Goal: Task Accomplishment & Management: Use online tool/utility

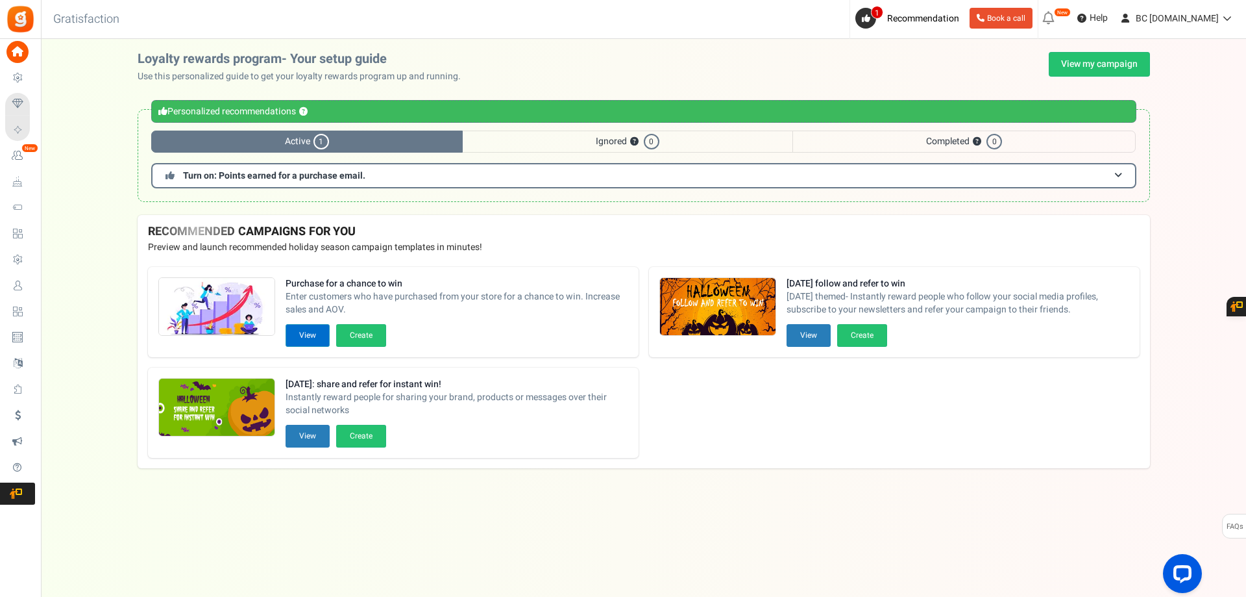
click at [316, 335] on button "View" at bounding box center [308, 335] width 44 height 23
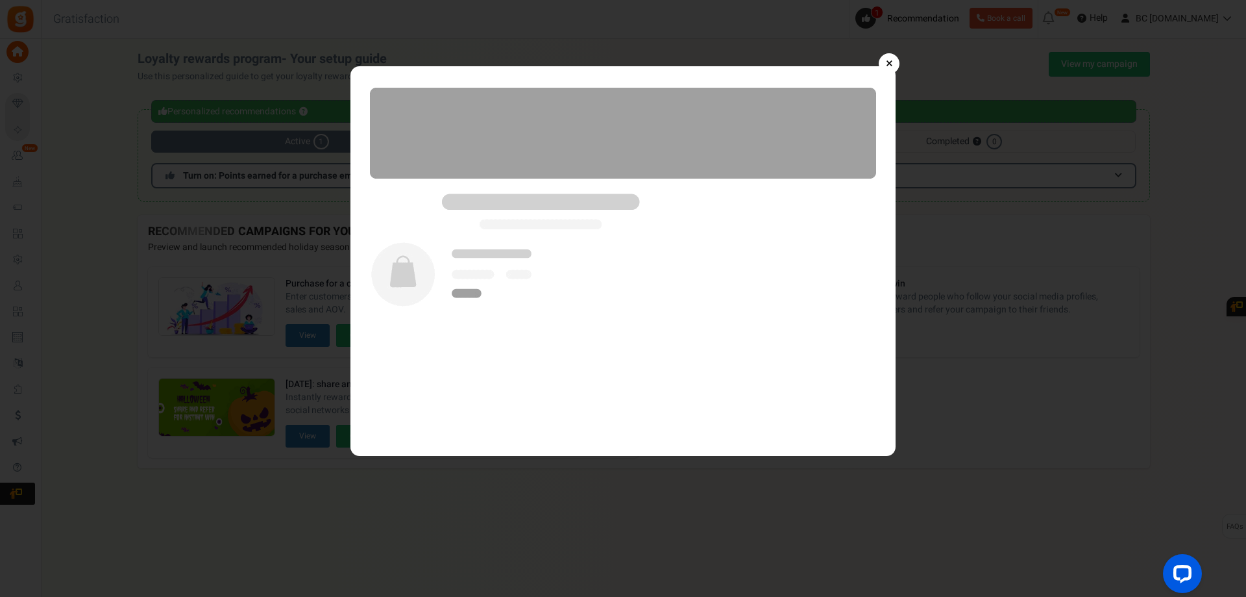
click at [888, 58] on link "×" at bounding box center [889, 63] width 21 height 21
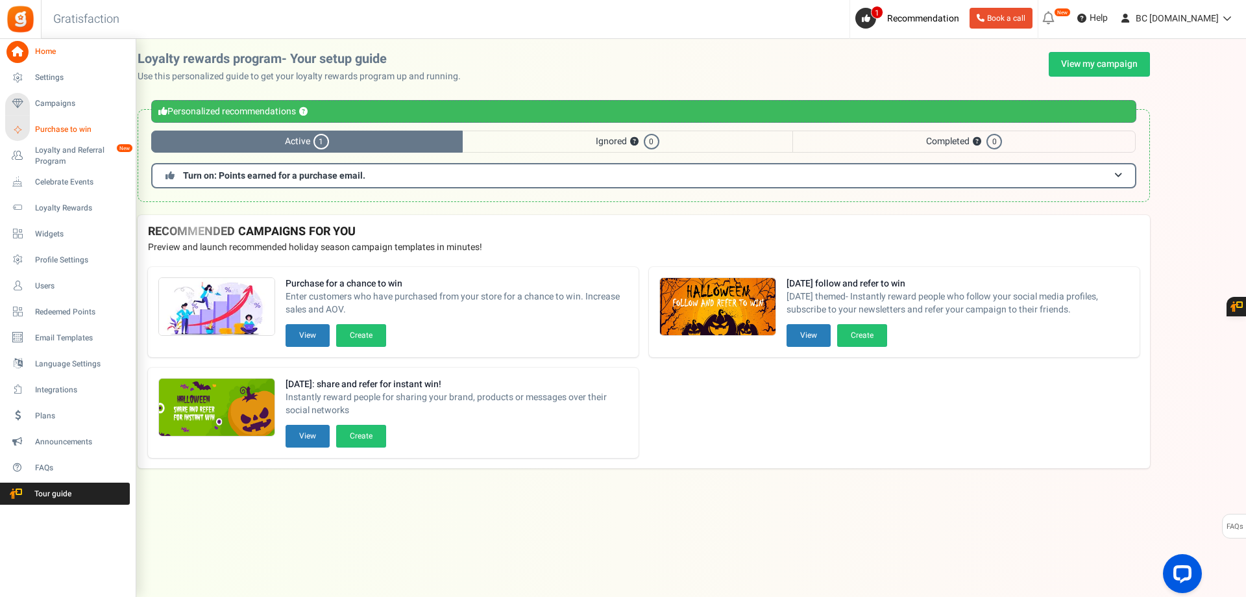
click at [57, 125] on span "Purchase to win" at bounding box center [80, 129] width 91 height 11
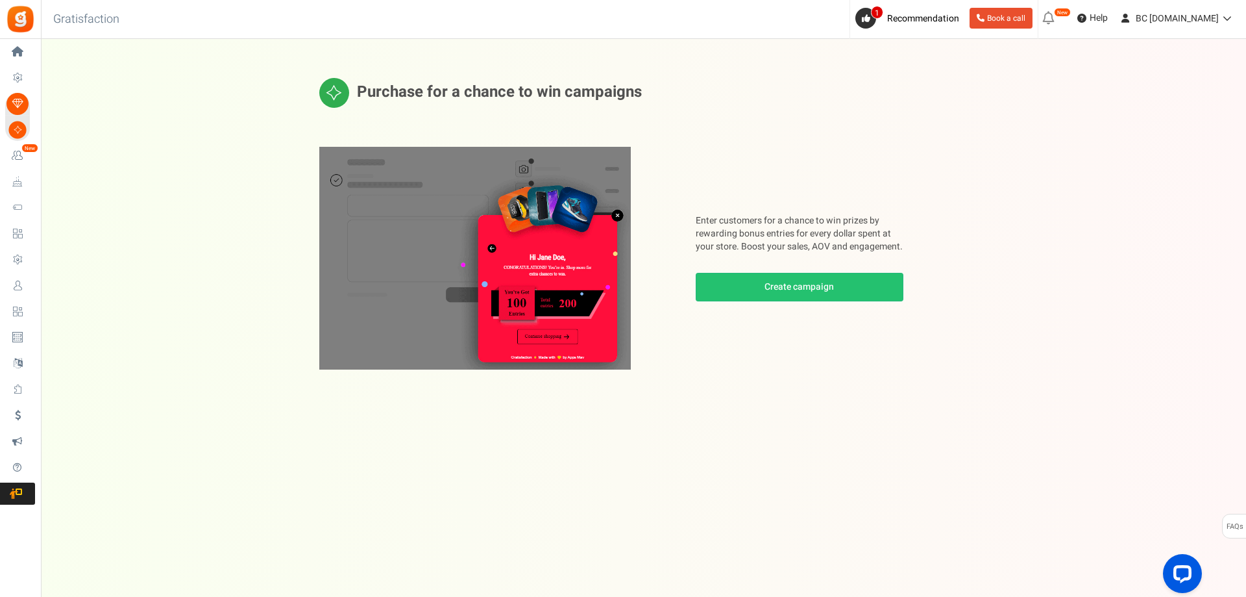
click at [551, 311] on img at bounding box center [475, 258] width 312 height 223
click at [824, 286] on link "Create campaign" at bounding box center [800, 287] width 208 height 29
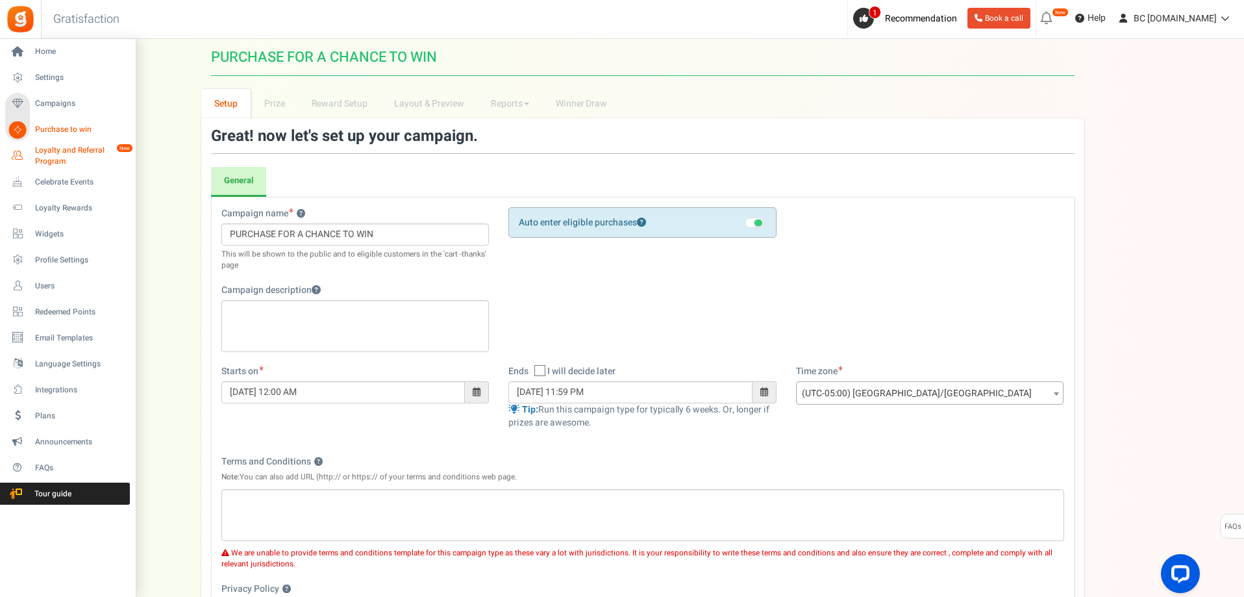
click at [54, 157] on span "Loyalty and Referral Program" at bounding box center [82, 156] width 95 height 22
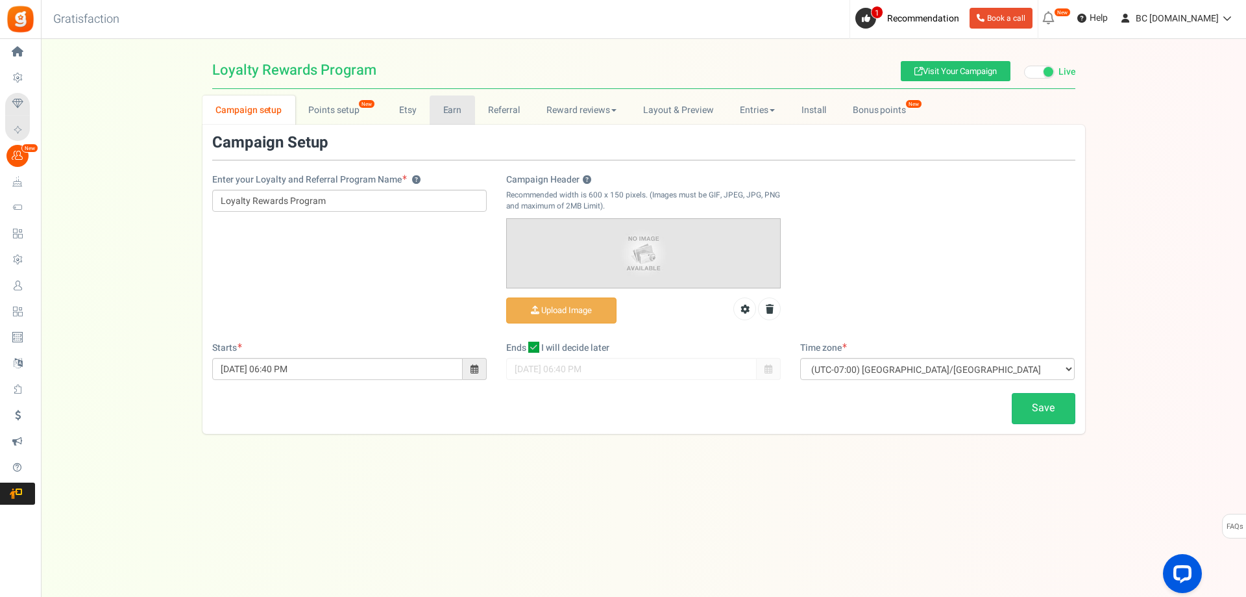
click at [447, 102] on link "Earn" at bounding box center [452, 109] width 45 height 29
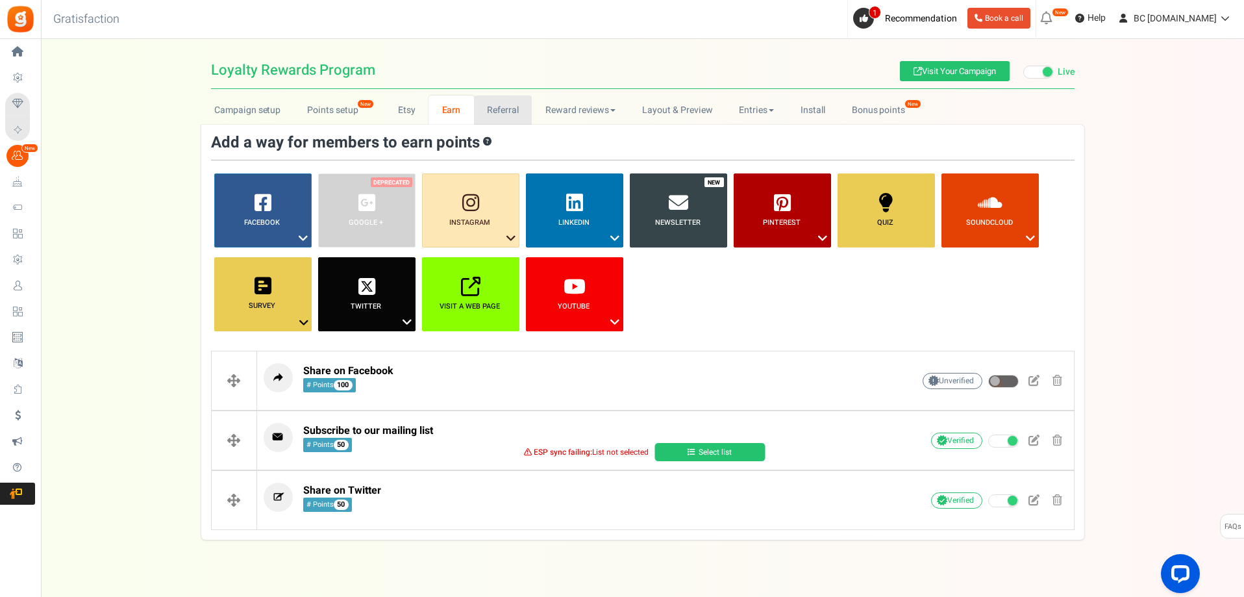
click at [499, 108] on link "Referral" at bounding box center [503, 109] width 58 height 29
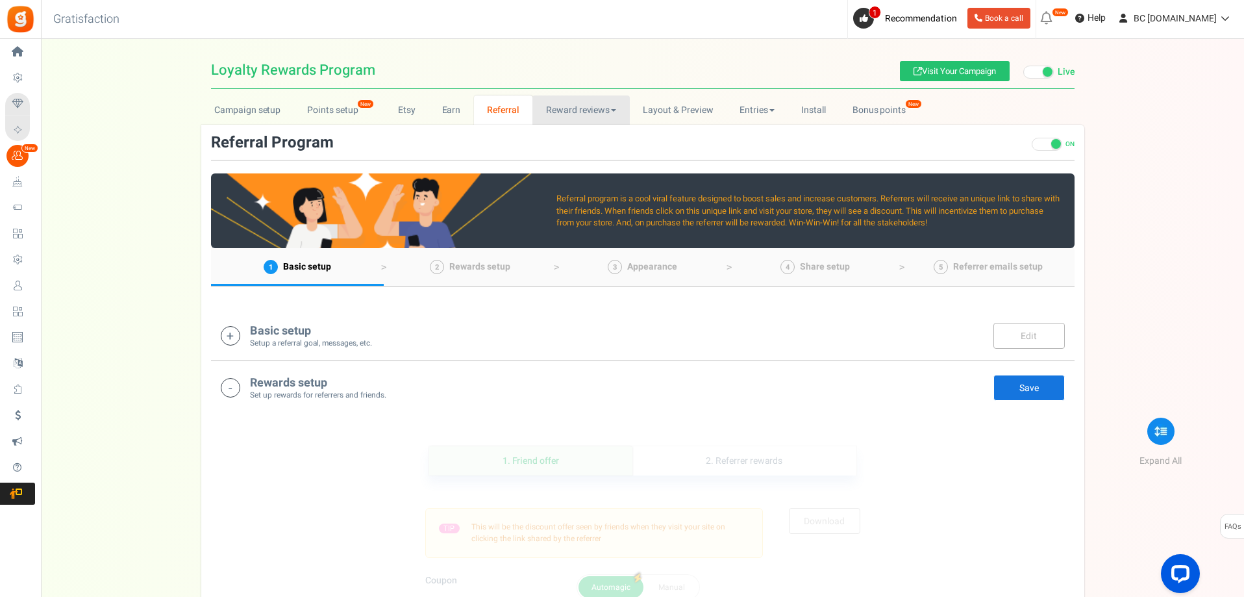
click at [610, 114] on link "Reward reviews" at bounding box center [580, 109] width 97 height 29
click at [352, 110] on link "Points setup New" at bounding box center [339, 109] width 90 height 29
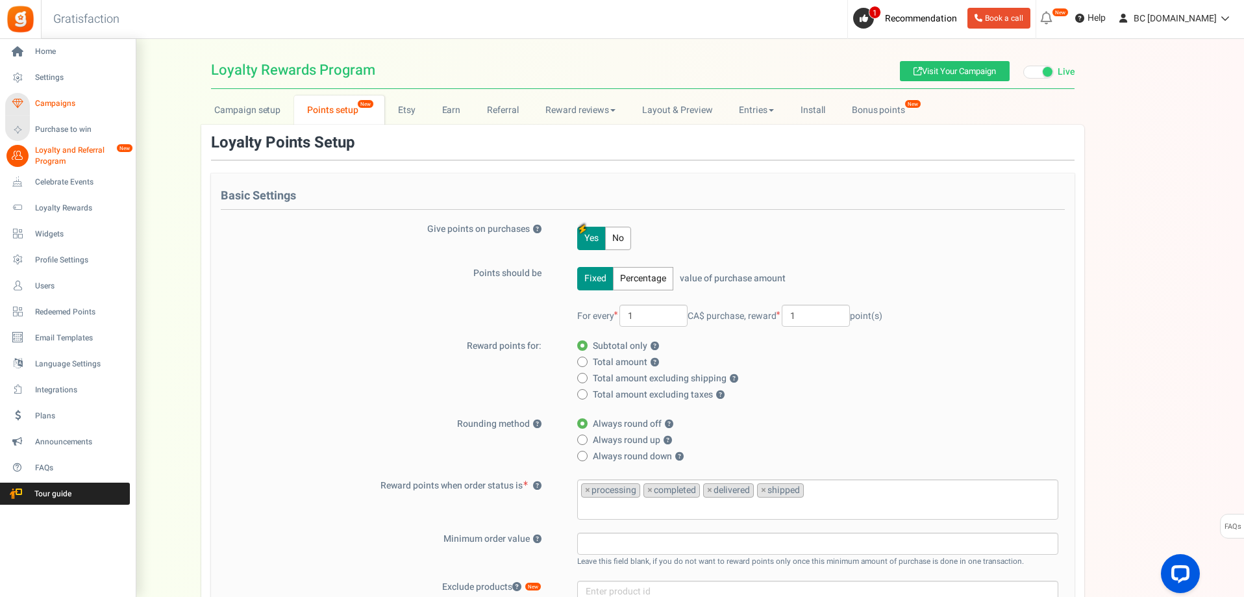
click at [52, 100] on span "Campaigns" at bounding box center [80, 103] width 91 height 11
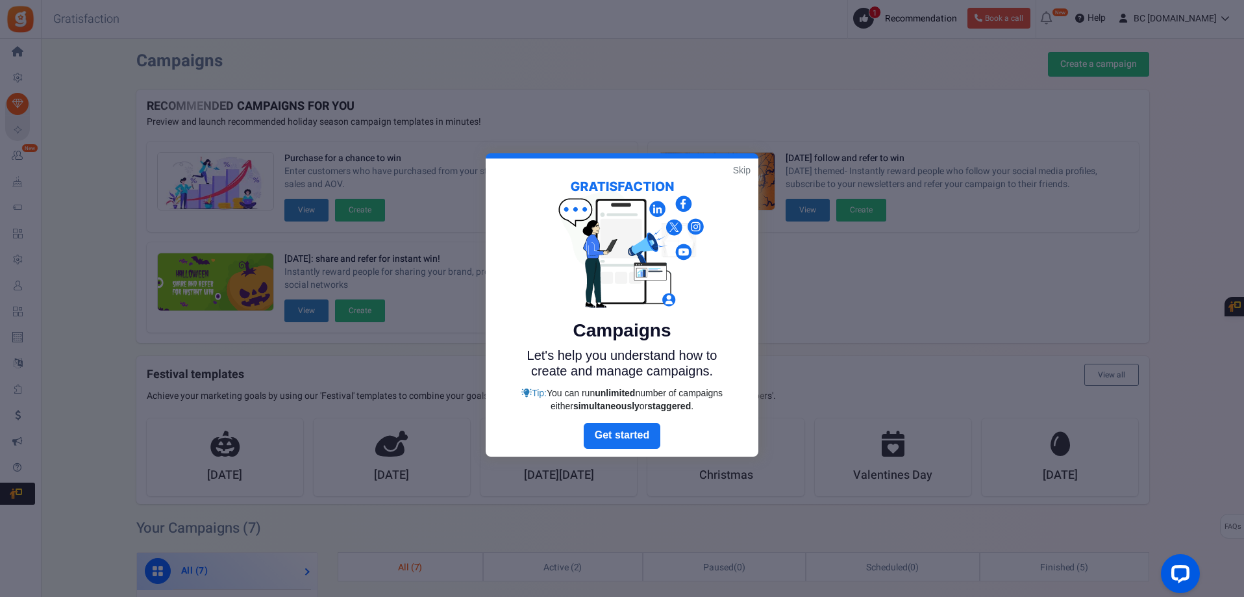
click at [741, 165] on link "Skip" at bounding box center [742, 170] width 18 height 13
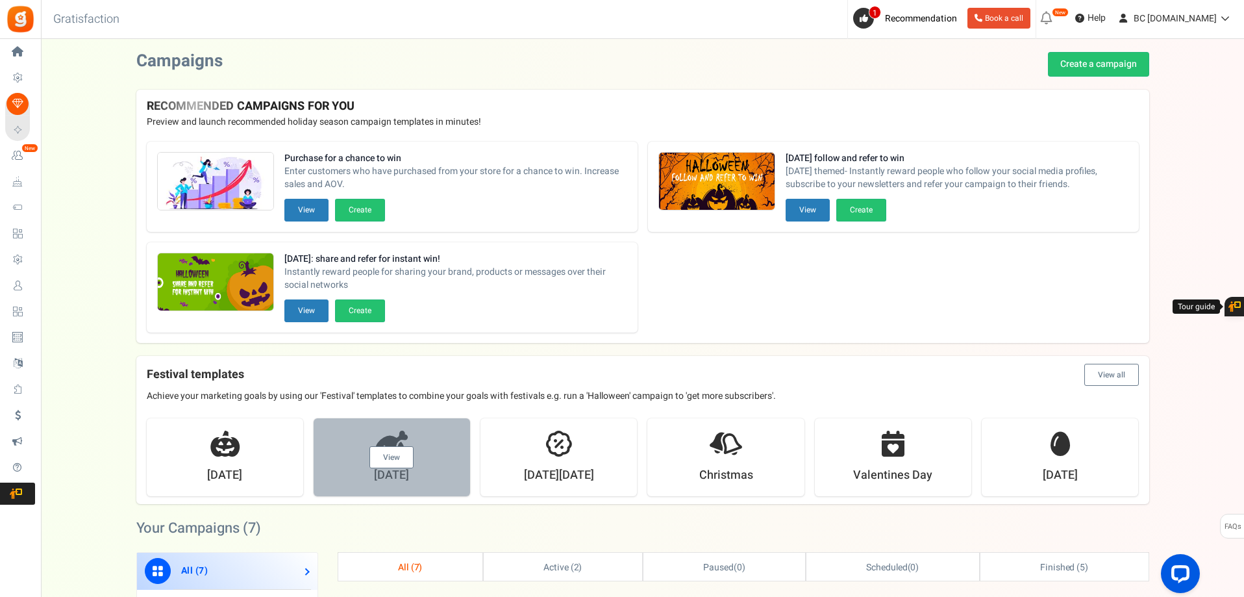
click at [409, 441] on div "View" at bounding box center [392, 457] width 156 height 78
click at [380, 461] on link "View" at bounding box center [391, 457] width 44 height 22
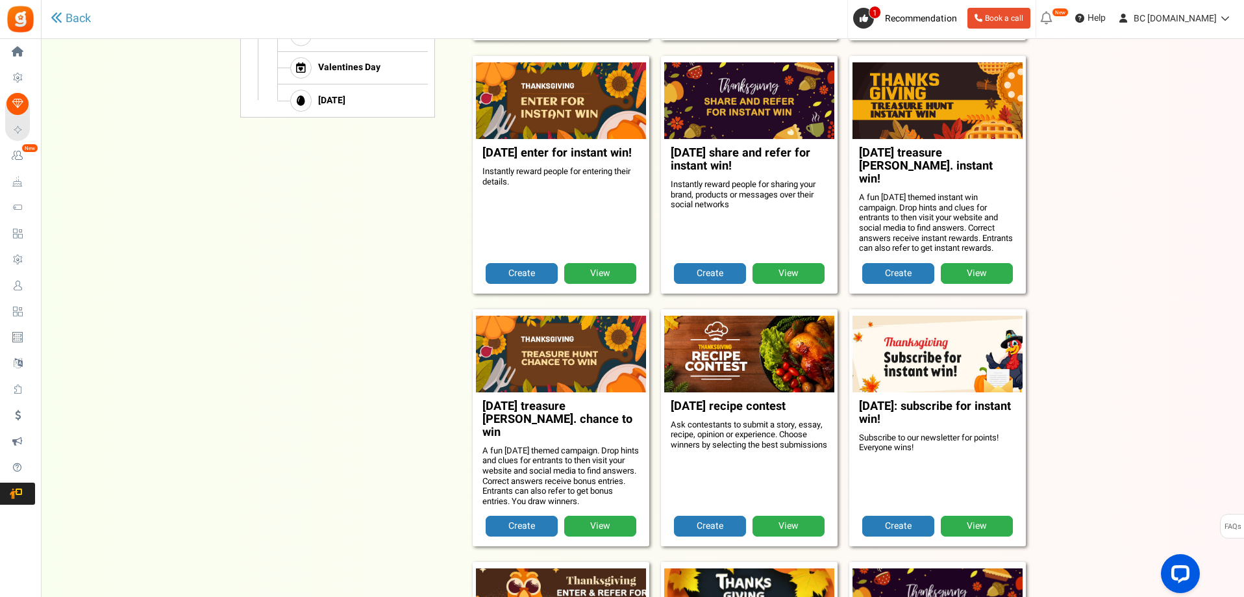
scroll to position [454, 0]
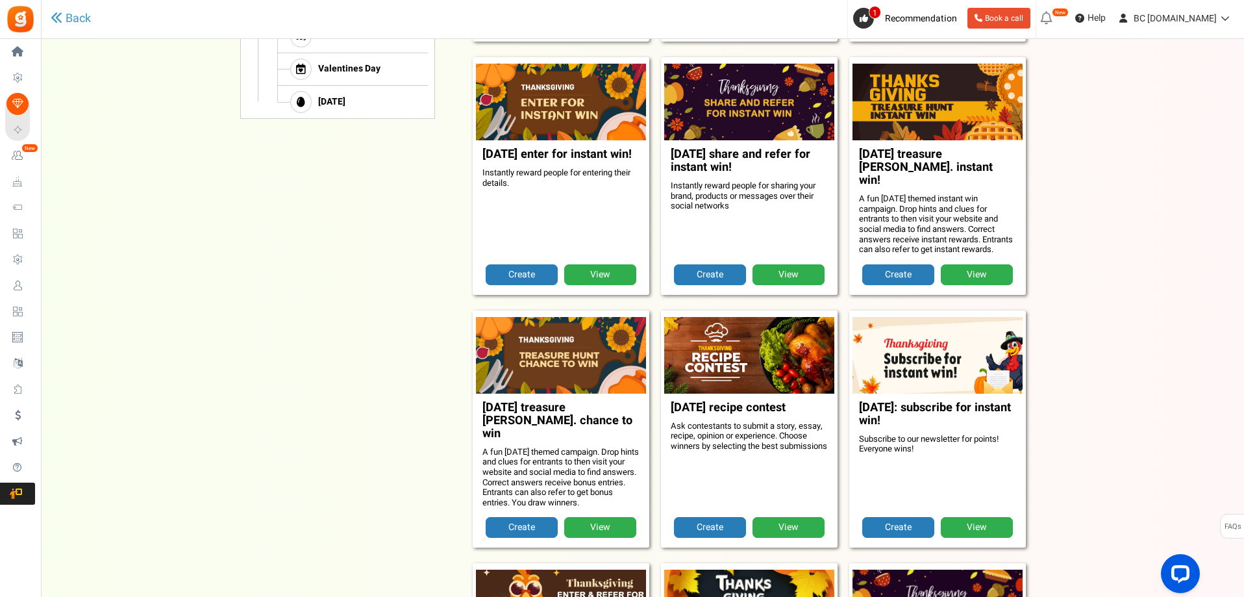
click at [612, 517] on link "View" at bounding box center [600, 527] width 72 height 21
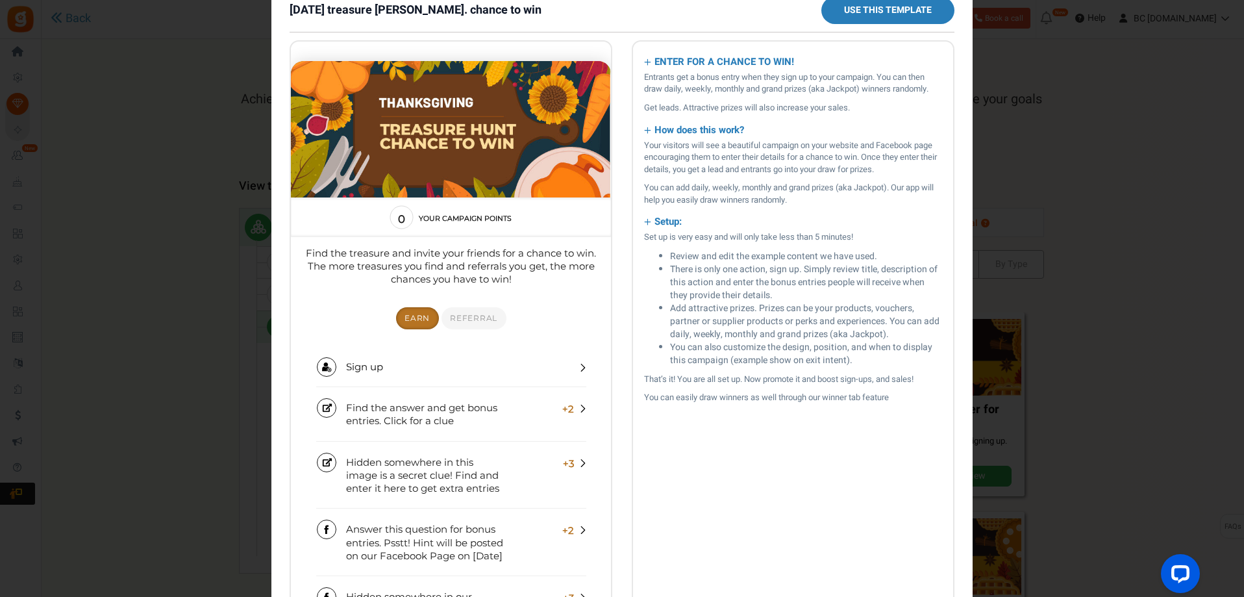
scroll to position [0, 0]
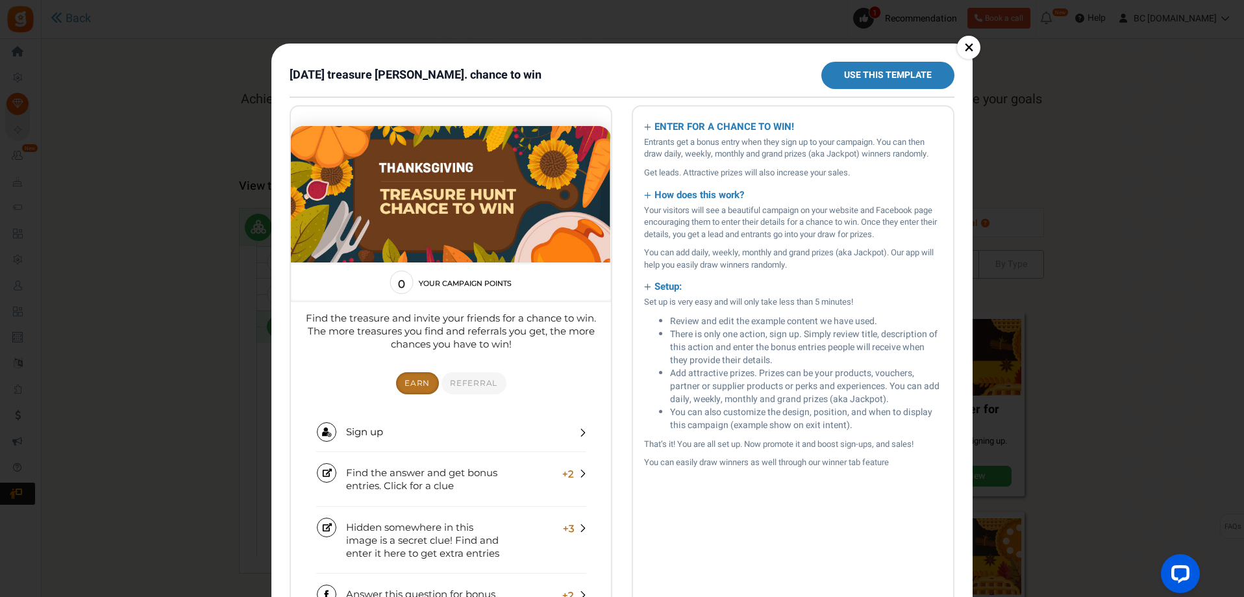
click at [970, 43] on link "×" at bounding box center [968, 47] width 23 height 23
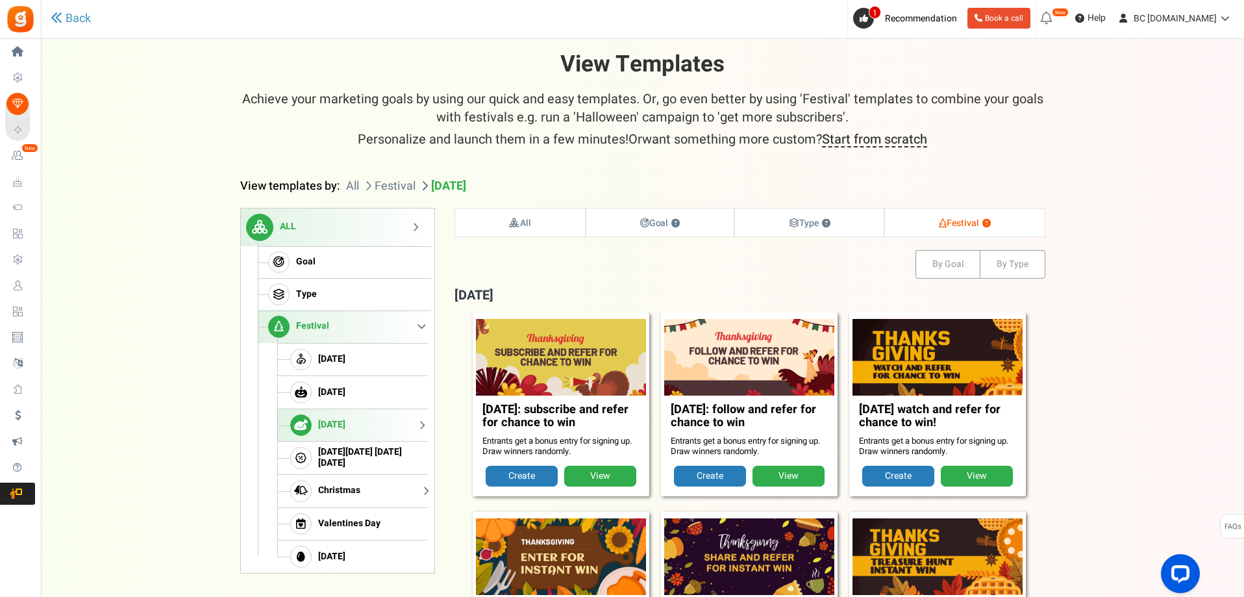
click at [343, 502] on link "Christmas" at bounding box center [352, 490] width 151 height 33
